Goal: Find specific page/section: Find specific page/section

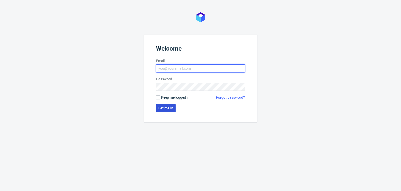
type input "[EMAIL_ADDRESS][DOMAIN_NAME]"
click at [159, 109] on span "Let me in" at bounding box center [165, 108] width 15 height 4
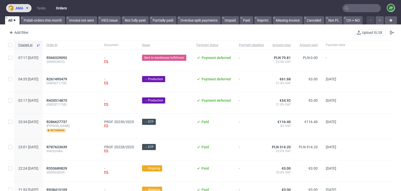
click at [19, 6] on span "ama" at bounding box center [19, 8] width 8 height 4
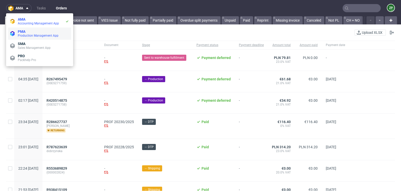
click at [22, 35] on span "Production Management App" at bounding box center [38, 36] width 41 height 4
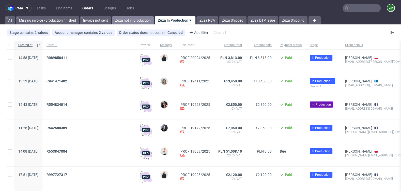
click at [128, 23] on link "Zuza not in production" at bounding box center [133, 20] width 42 height 8
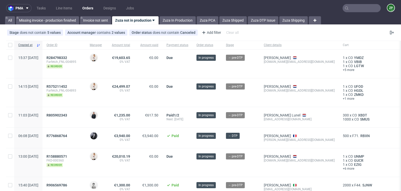
click at [348, 7] on input "text" at bounding box center [361, 8] width 38 height 8
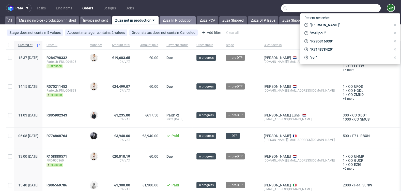
click at [173, 18] on link "Zuza In Production" at bounding box center [177, 20] width 36 height 8
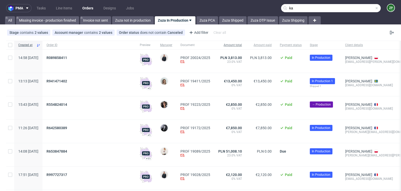
type input "k"
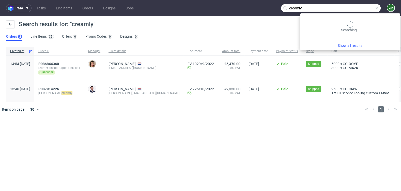
click at [364, 10] on input "creamly" at bounding box center [331, 8] width 100 height 8
type input "cream.ly"
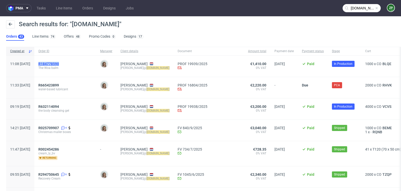
click at [59, 64] on span "R184778590" at bounding box center [48, 64] width 21 height 4
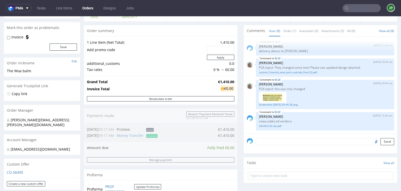
scroll to position [66, 0]
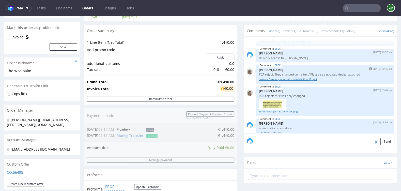
click at [290, 80] on link "custom_Creamly_woe_balm_outside_final (2).pdf" at bounding box center [325, 79] width 132 height 4
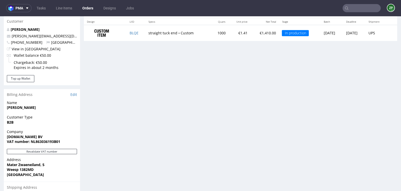
scroll to position [269, 0]
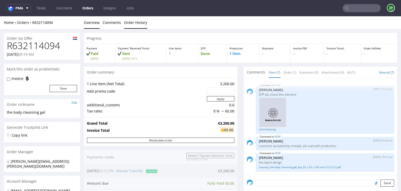
click at [133, 21] on link "Order History" at bounding box center [135, 22] width 23 height 12
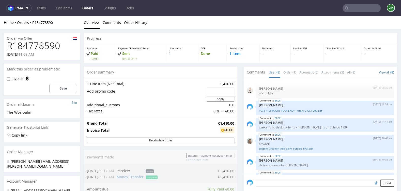
scroll to position [73, 0]
